Goal: Find specific page/section: Locate a particular part of the current website

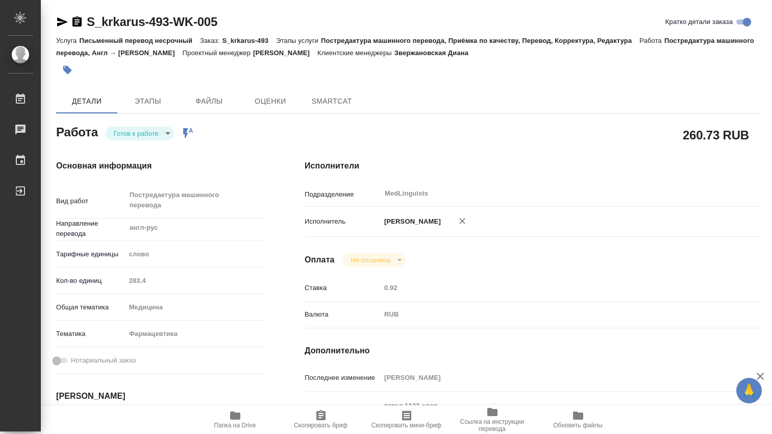
type textarea "x"
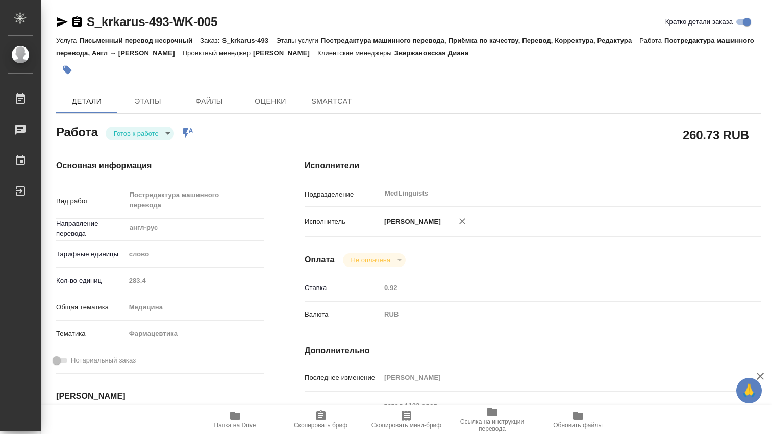
type textarea "x"
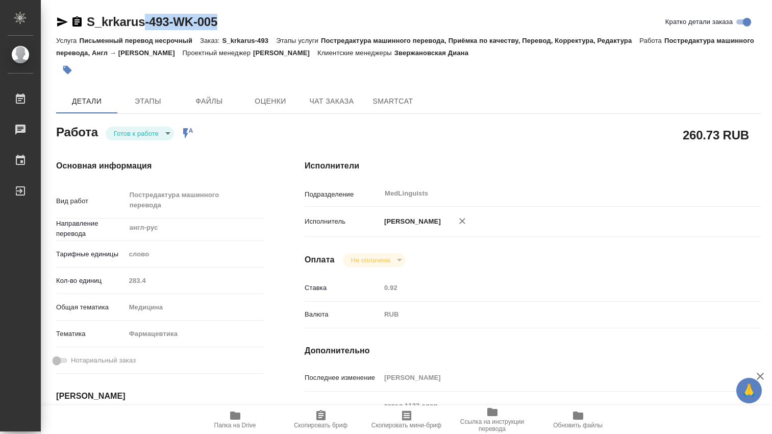
type textarea "x"
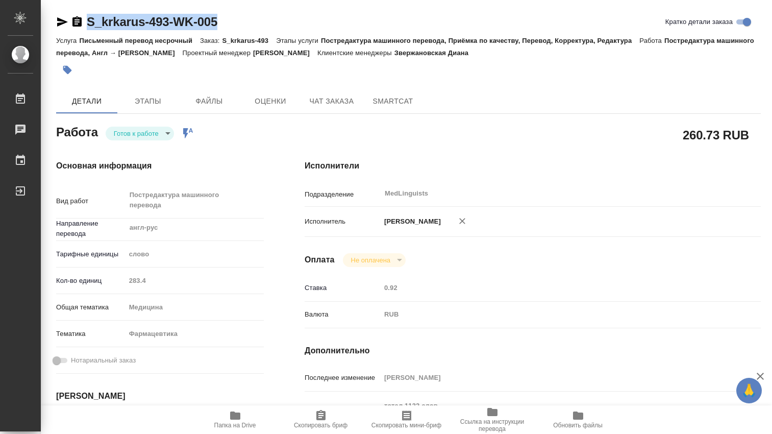
type textarea "x"
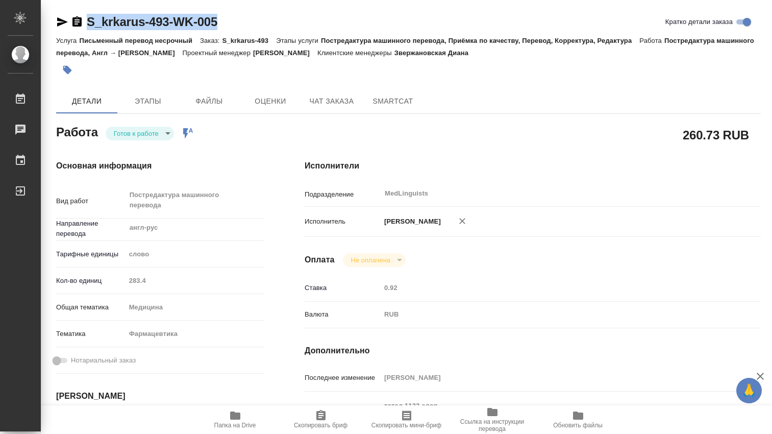
drag, startPoint x: 242, startPoint y: 18, endPoint x: 88, endPoint y: 26, distance: 154.4
click at [88, 26] on div "S_krkarus-493-WK-005 [PERSON_NAME] детали заказа" at bounding box center [408, 22] width 705 height 16
copy link "S_krkarus-493-WK-005"
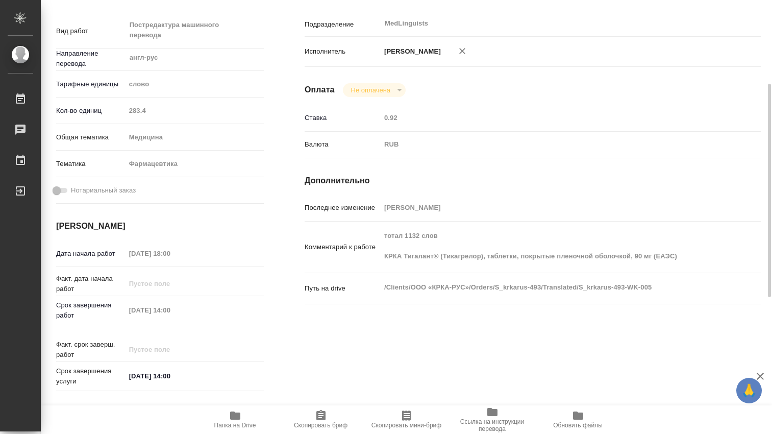
scroll to position [340, 0]
